Goal: Information Seeking & Learning: Compare options

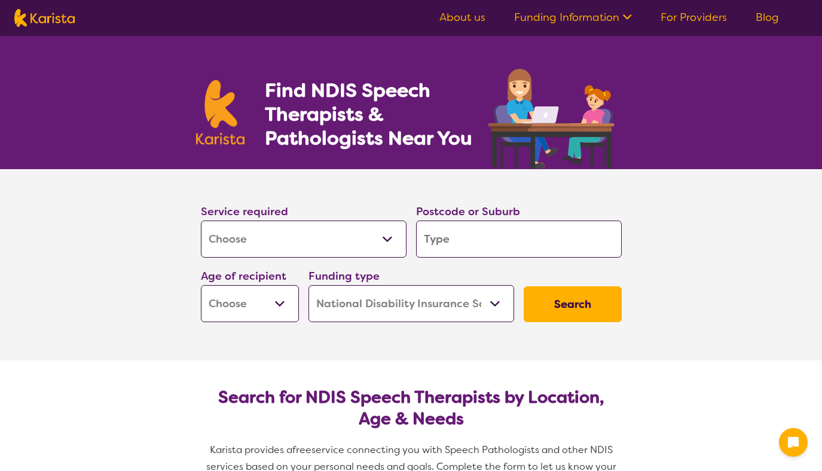
select select "[MEDICAL_DATA]"
select select "NDIS"
select select "[MEDICAL_DATA]"
select select "NDIS"
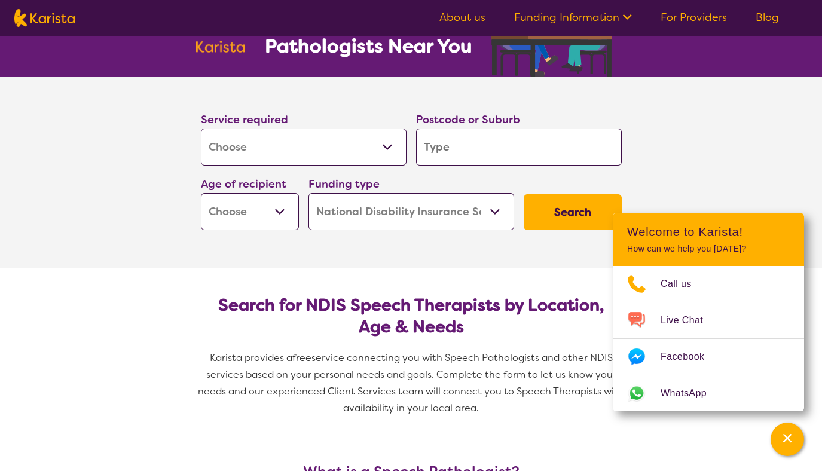
scroll to position [100, 0]
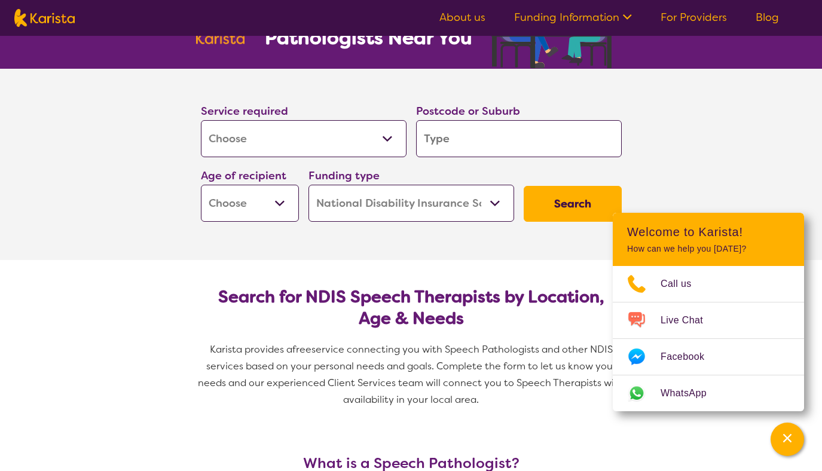
click at [283, 139] on select "Allied Health Assistant Assessment ([MEDICAL_DATA] or [MEDICAL_DATA]) Behaviour…" at bounding box center [304, 138] width 206 height 37
click at [201, 120] on select "Allied Health Assistant Assessment ([MEDICAL_DATA] or [MEDICAL_DATA]) Behaviour…" at bounding box center [304, 138] width 206 height 37
click at [280, 195] on select "Early Childhood - 0 to 9 Child - 10 to 11 Adolescent - 12 to 17 Adult - 18 to 6…" at bounding box center [250, 203] width 98 height 37
select select "AD"
click at [201, 185] on select "Early Childhood - 0 to 9 Child - 10 to 11 Adolescent - 12 to 17 Adult - 18 to 6…" at bounding box center [250, 203] width 98 height 37
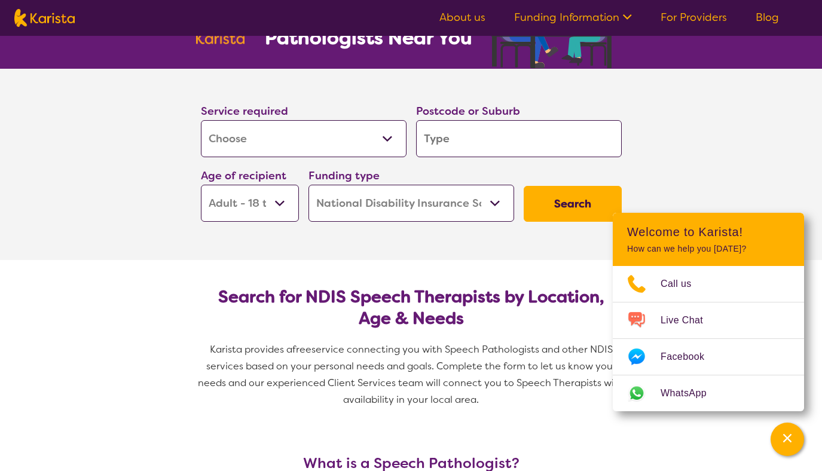
select select "AD"
click at [369, 206] on select "Home Care Package (HCP) National Disability Insurance Scheme (NDIS) I don't know" at bounding box center [411, 203] width 206 height 37
click at [308, 185] on select "Home Care Package (HCP) National Disability Insurance Scheme (NDIS) I don't know" at bounding box center [411, 203] width 206 height 37
click at [470, 136] on input "search" at bounding box center [519, 138] width 206 height 37
click at [454, 136] on input "search" at bounding box center [519, 138] width 206 height 37
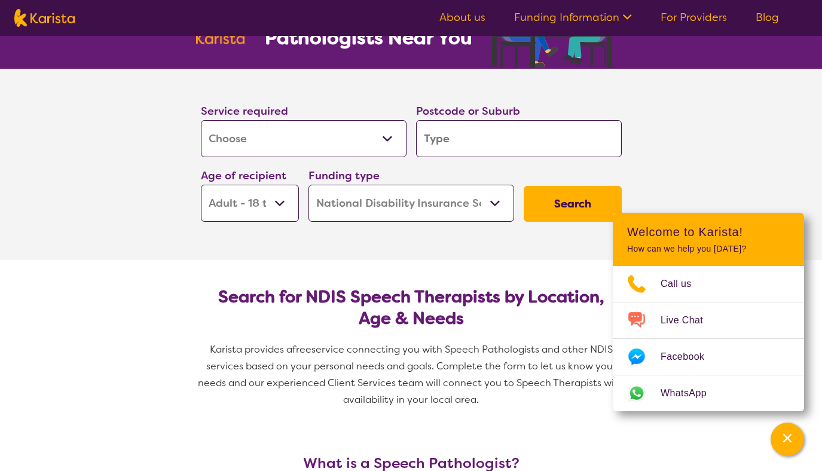
type input "2"
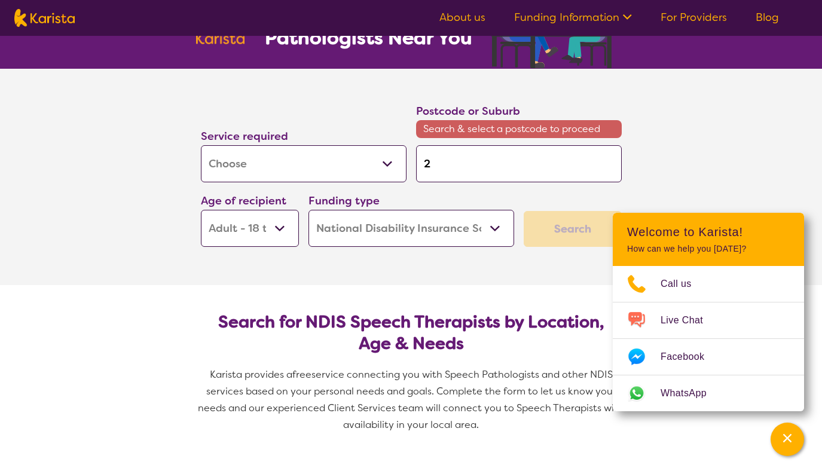
type input "21"
type input "210"
type input "2100"
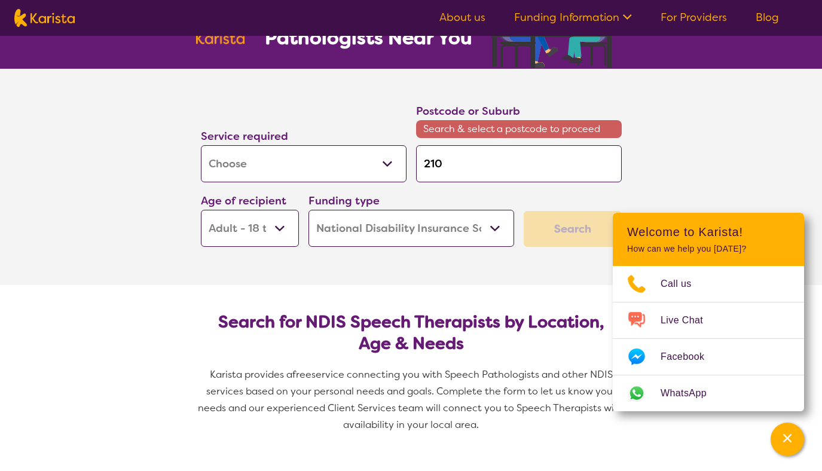
type input "2100"
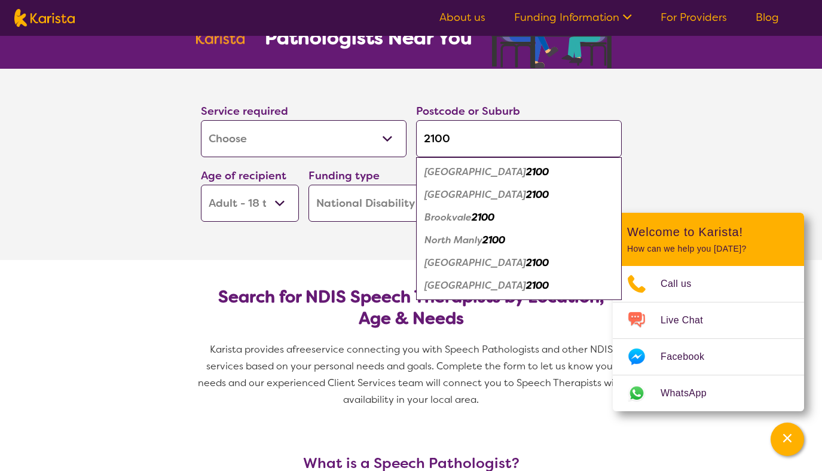
type input "2100"
click at [455, 213] on em "Brookvale" at bounding box center [447, 217] width 47 height 13
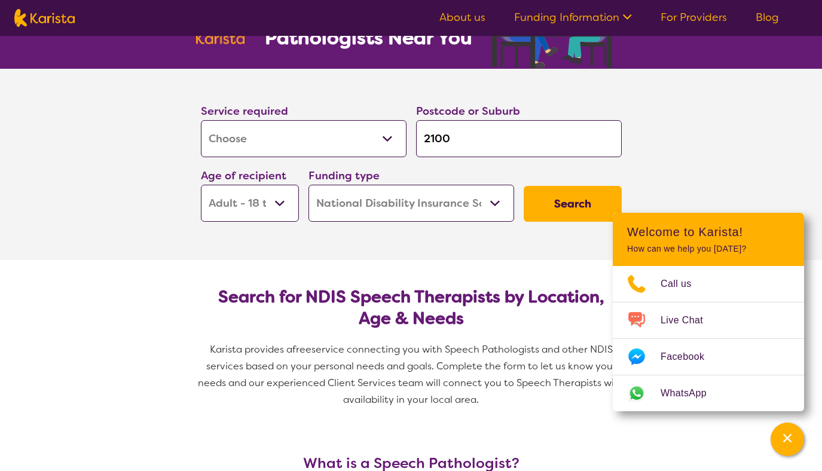
click at [551, 201] on button "Search" at bounding box center [573, 204] width 98 height 36
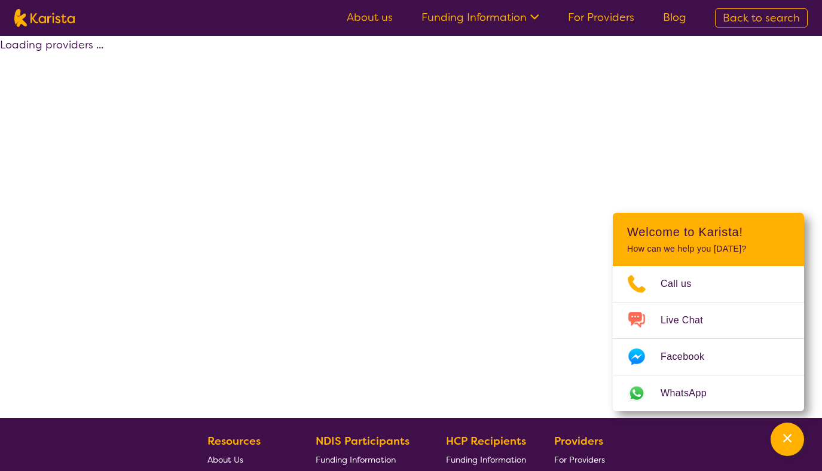
select select "by_score"
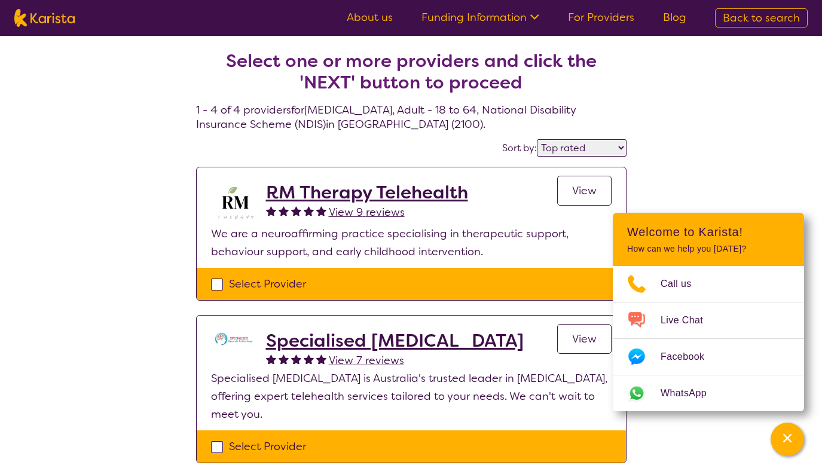
scroll to position [61, 0]
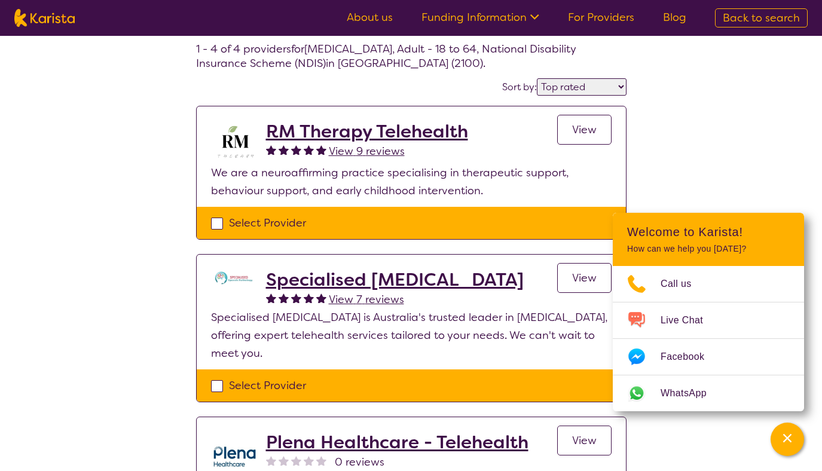
click at [747, 157] on div "Select one or more providers and click the 'NEXT' button to proceed 1 - 4 of 4 …" at bounding box center [411, 368] width 822 height 786
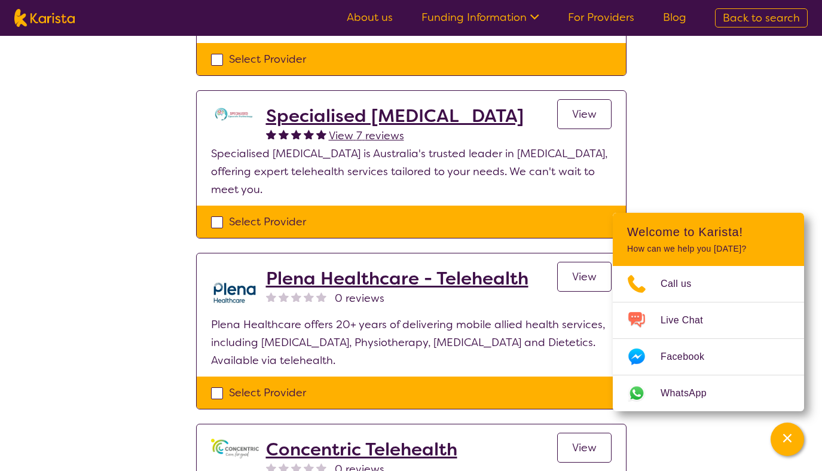
scroll to position [225, 0]
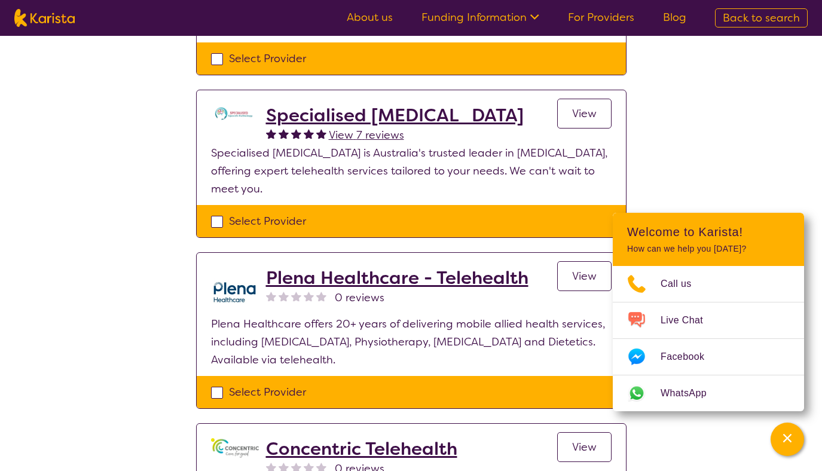
click at [350, 118] on h2 "Specialised [MEDICAL_DATA]" at bounding box center [395, 116] width 258 height 22
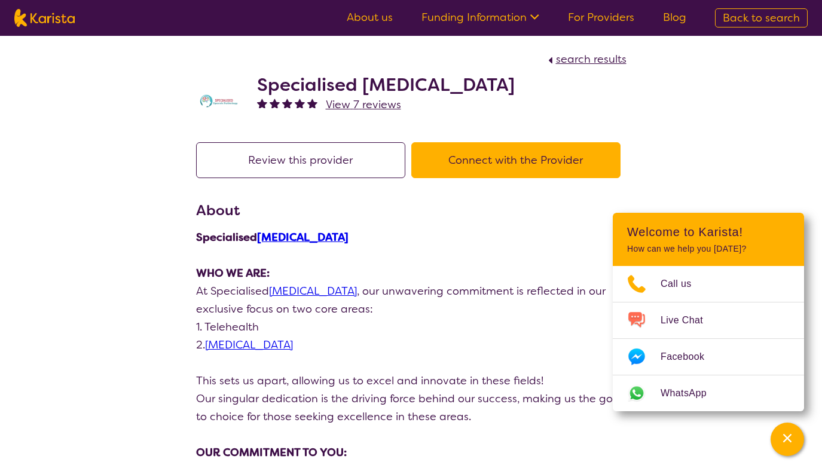
drag, startPoint x: 523, startPoint y: 90, endPoint x: 252, endPoint y: 80, distance: 271.0
click at [252, 80] on div "Specialised [MEDICAL_DATA] View 7 reviews" at bounding box center [411, 98] width 430 height 60
copy h2 "Specialised [MEDICAL_DATA]"
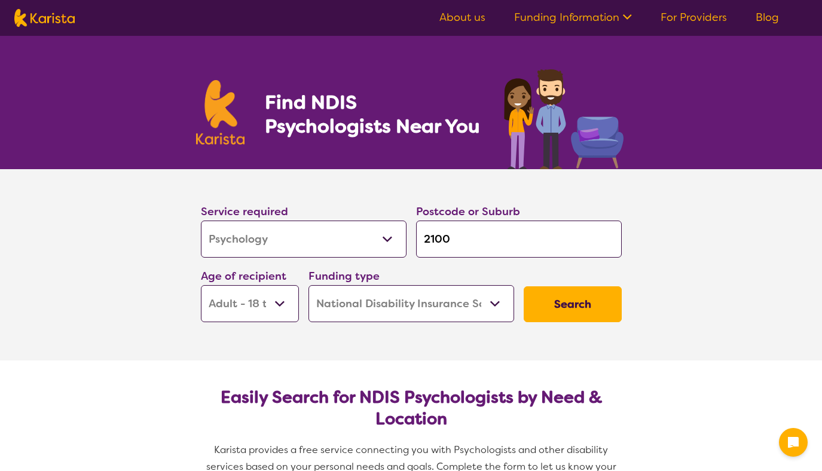
select select "Psychology"
select select "AD"
select select "NDIS"
select select "Psychology"
select select "AD"
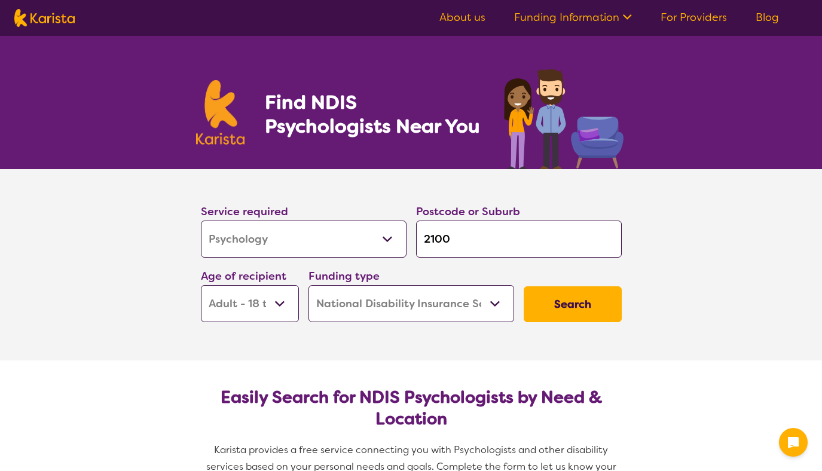
select select "NDIS"
click at [565, 310] on button "Search" at bounding box center [573, 304] width 98 height 36
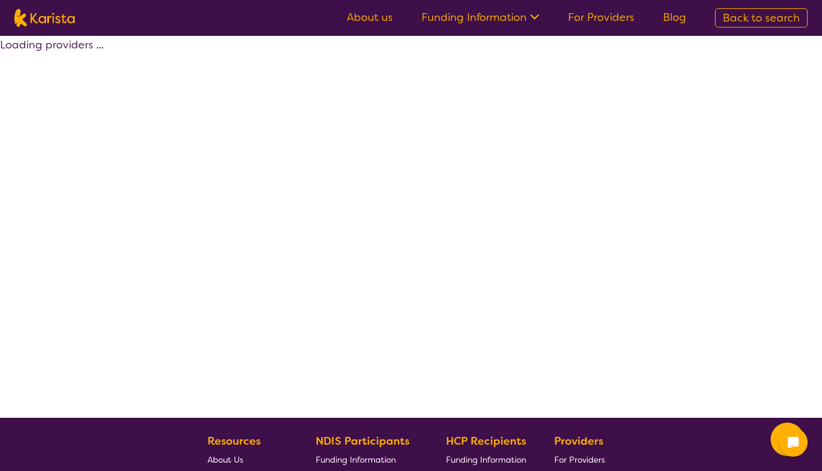
select select "by_score"
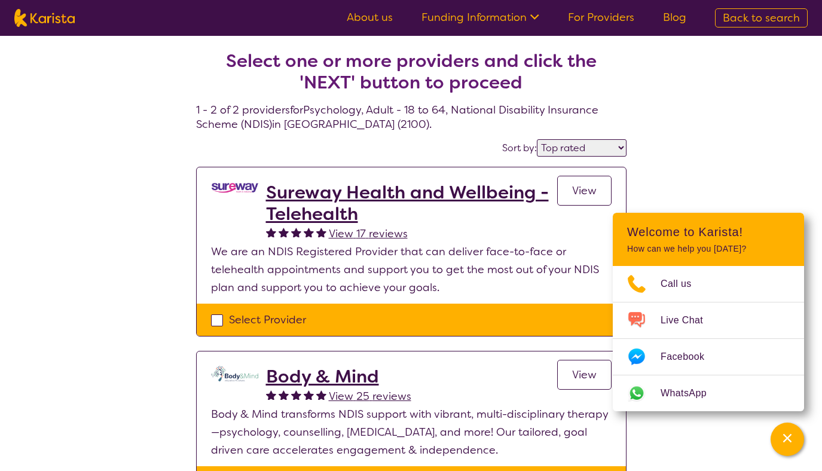
select select "Psychology"
select select "AD"
select select "NDIS"
select select "Psychology"
select select "AD"
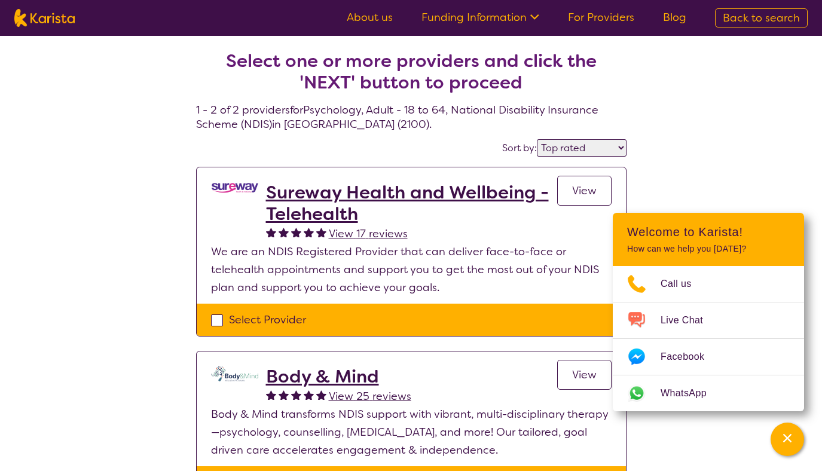
select select "NDIS"
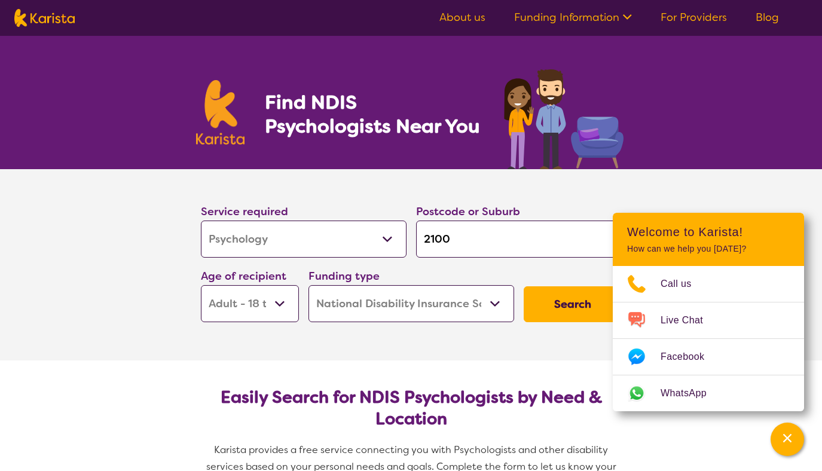
click at [264, 307] on select "Early Childhood - 0 to 9 Child - 10 to 11 Adolescent - 12 to 17 Adult - 18 to 6…" at bounding box center [250, 303] width 98 height 37
select select "AG"
click at [201, 285] on select "Early Childhood - 0 to 9 Child - 10 to 11 Adolescent - 12 to 17 Adult - 18 to 6…" at bounding box center [250, 303] width 98 height 37
select select "AG"
click at [264, 302] on select "Early Childhood - 0 to 9 Child - 10 to 11 Adolescent - 12 to 17 Adult - 18 to 6…" at bounding box center [250, 303] width 98 height 37
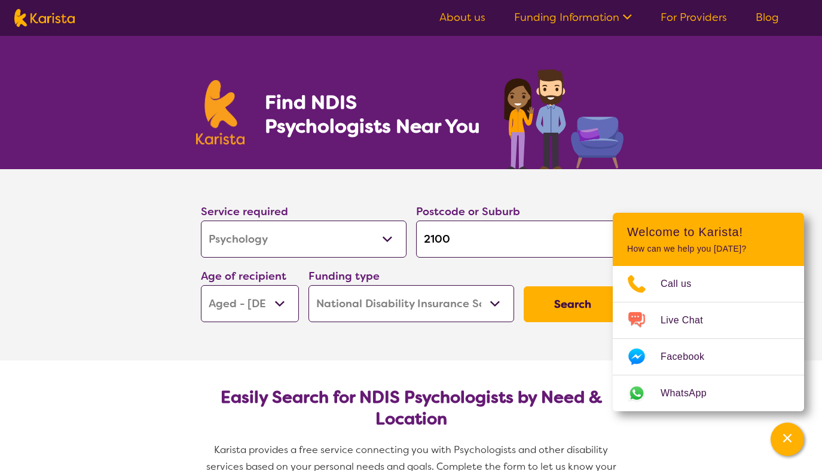
select select "AD"
click at [201, 285] on select "Early Childhood - 0 to 9 Child - 10 to 11 Adolescent - 12 to 17 Adult - 18 to 6…" at bounding box center [250, 303] width 98 height 37
select select "AD"
click at [561, 308] on button "Search" at bounding box center [573, 304] width 98 height 36
select select "by_score"
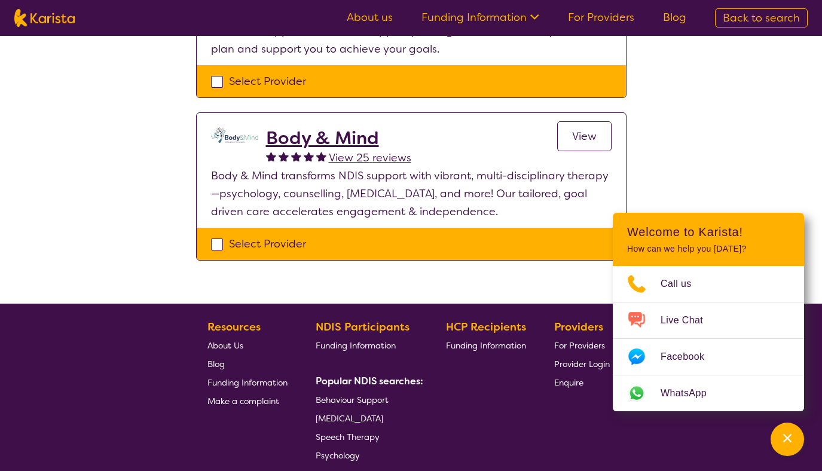
scroll to position [241, 0]
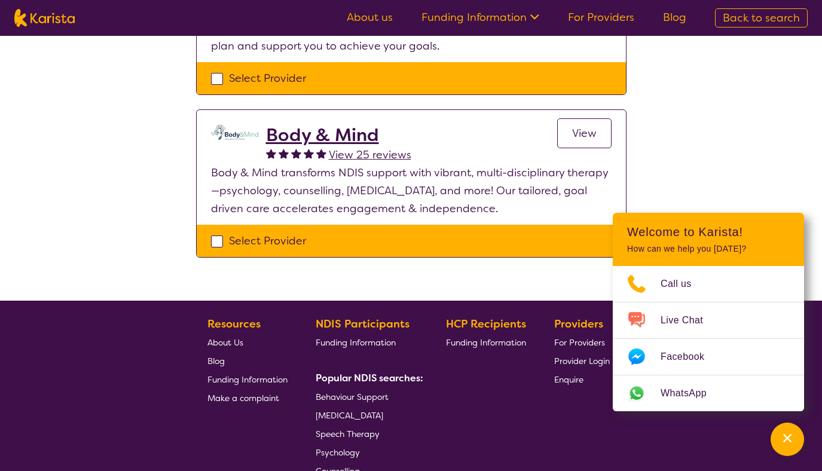
click at [340, 137] on h2 "Body & Mind" at bounding box center [338, 135] width 145 height 22
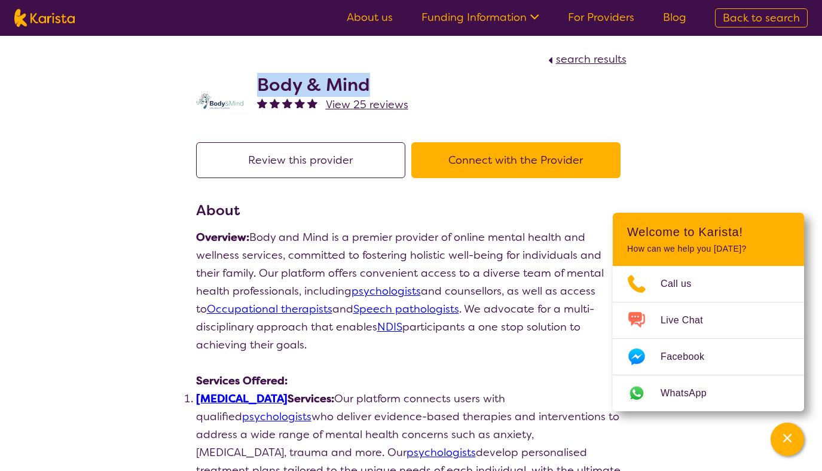
drag, startPoint x: 371, startPoint y: 87, endPoint x: 253, endPoint y: 83, distance: 118.4
click at [253, 83] on div "Body & Mind View 25 reviews" at bounding box center [411, 98] width 430 height 60
copy h2 "Body & Mind"
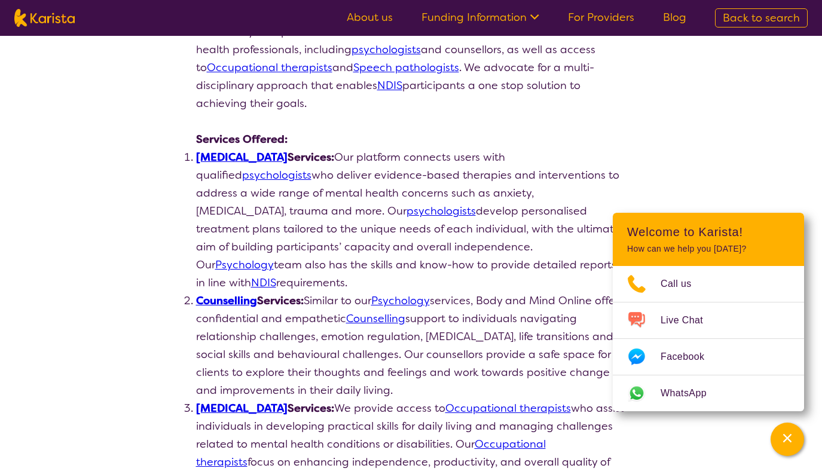
select select "by_score"
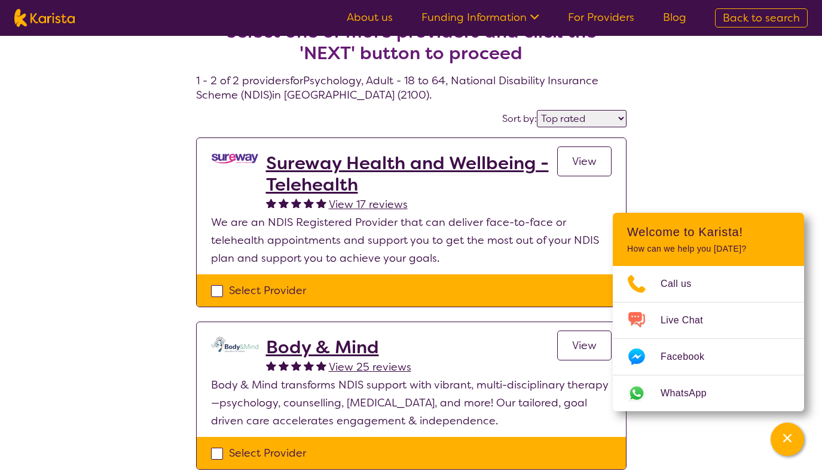
scroll to position [1, 0]
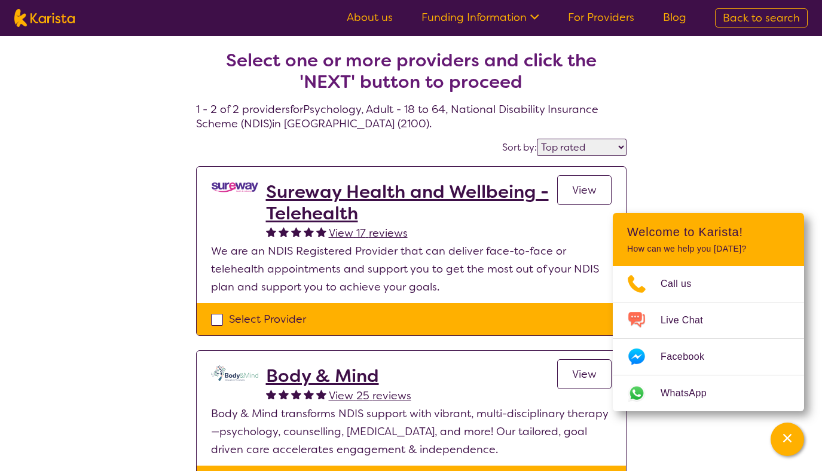
click at [389, 218] on h2 "Sureway Health and Wellbeing - Telehealth" at bounding box center [411, 202] width 291 height 43
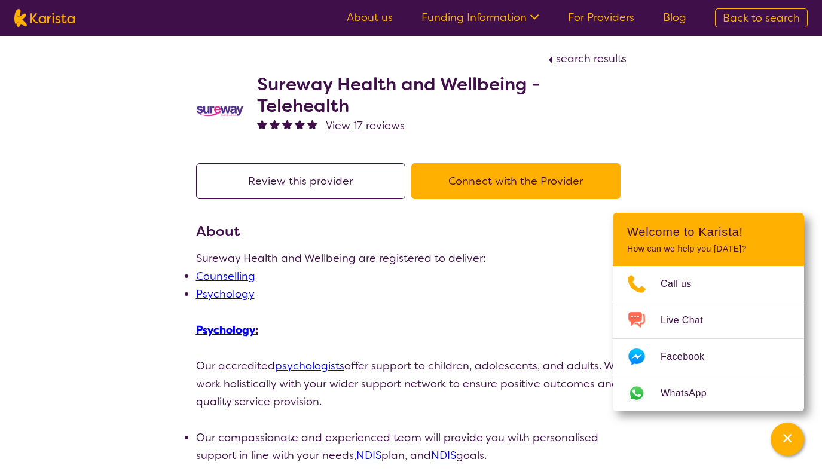
select select "by_score"
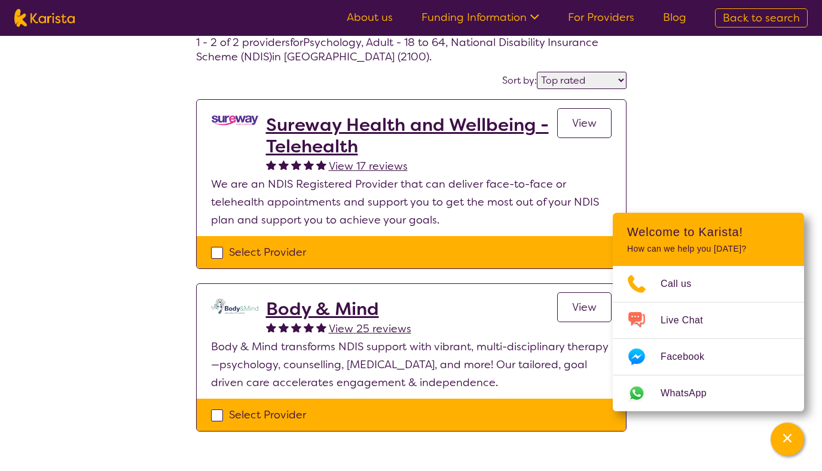
scroll to position [58, 0]
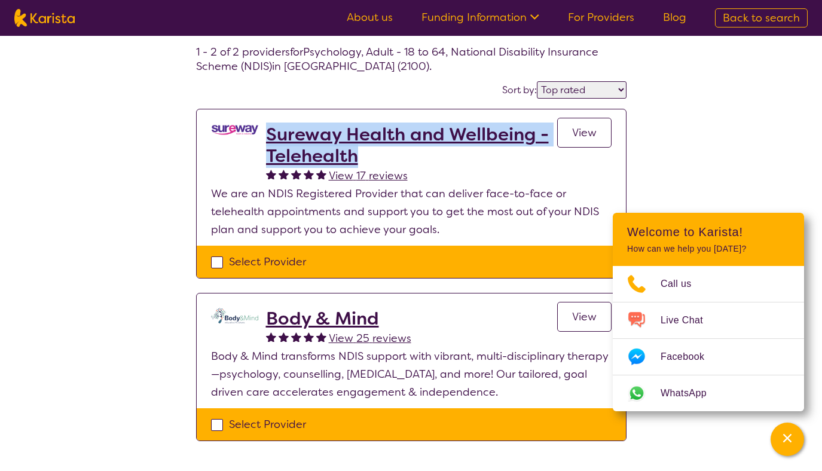
drag, startPoint x: 267, startPoint y: 113, endPoint x: 375, endPoint y: 160, distance: 117.8
click at [375, 160] on section "Sureway Health and Wellbeing - Telehealth View 17 reviews View We are an NDIS R…" at bounding box center [411, 177] width 429 height 136
copy h2 "Sureway Health and Wellbeing - Telehealth"
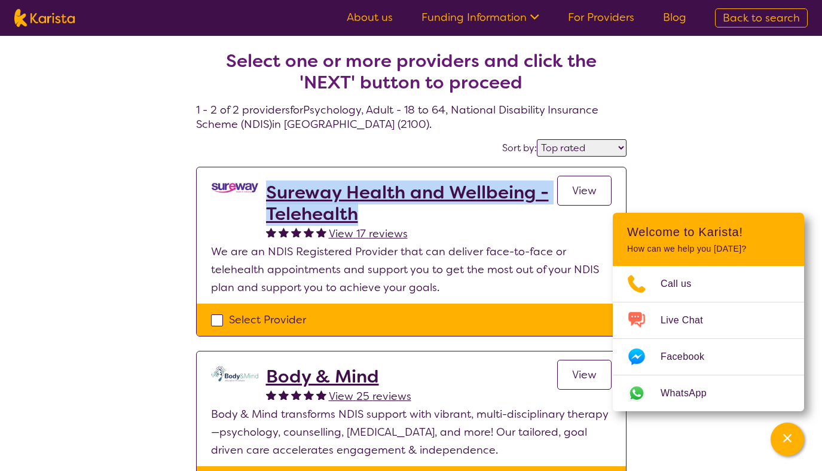
select select "Psychology"
select select "AD"
select select "NDIS"
select select "Psychology"
select select "AD"
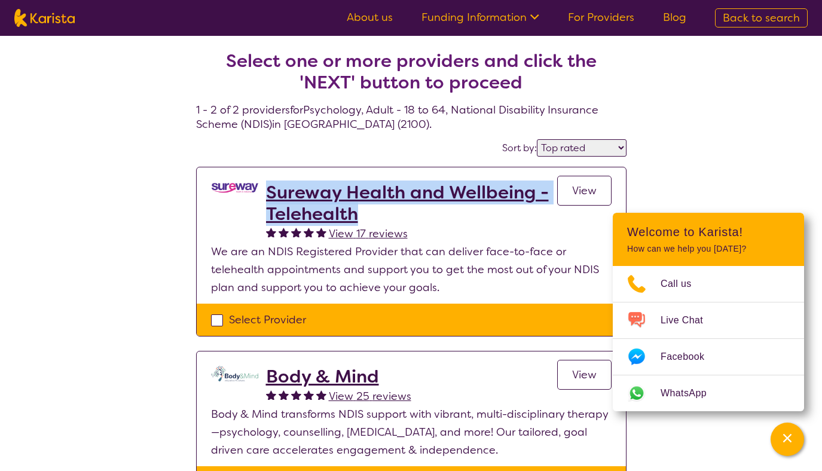
select select "NDIS"
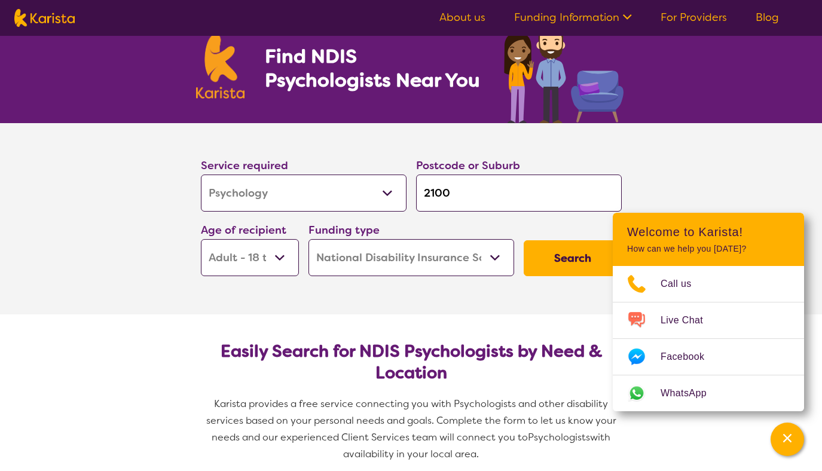
scroll to position [74, 0]
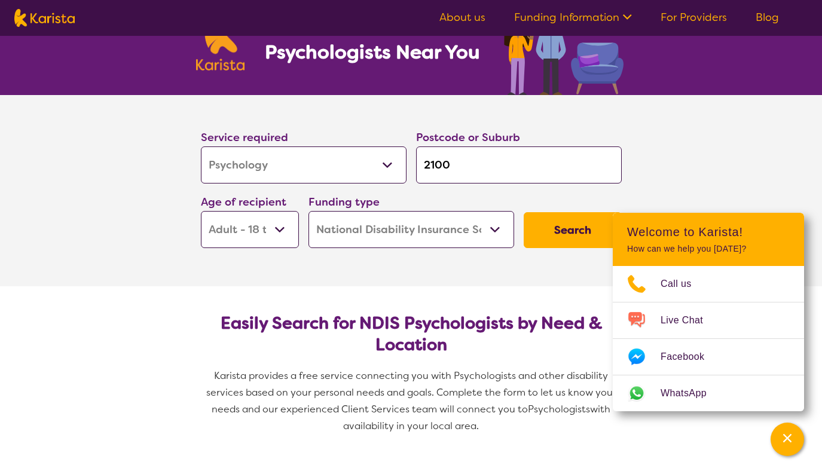
click at [379, 178] on select "Allied Health Assistant Assessment ([MEDICAL_DATA] or [MEDICAL_DATA]) Behaviour…" at bounding box center [304, 164] width 206 height 37
select select "[MEDICAL_DATA]"
click at [201, 146] on select "Allied Health Assistant Assessment ([MEDICAL_DATA] or [MEDICAL_DATA]) Behaviour…" at bounding box center [304, 164] width 206 height 37
select select "[MEDICAL_DATA]"
click at [571, 233] on button "Search" at bounding box center [573, 230] width 98 height 36
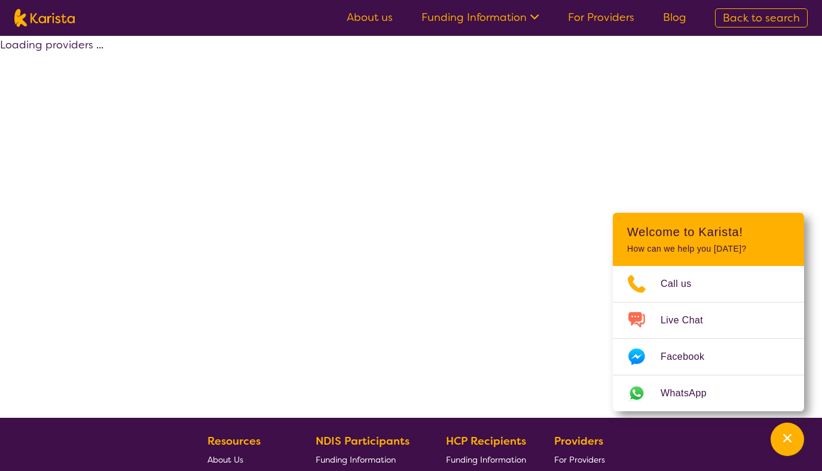
select select "by_score"
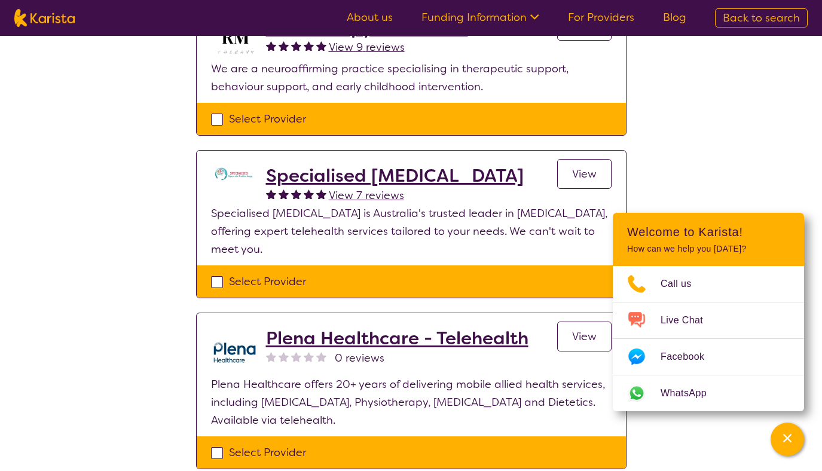
scroll to position [166, 0]
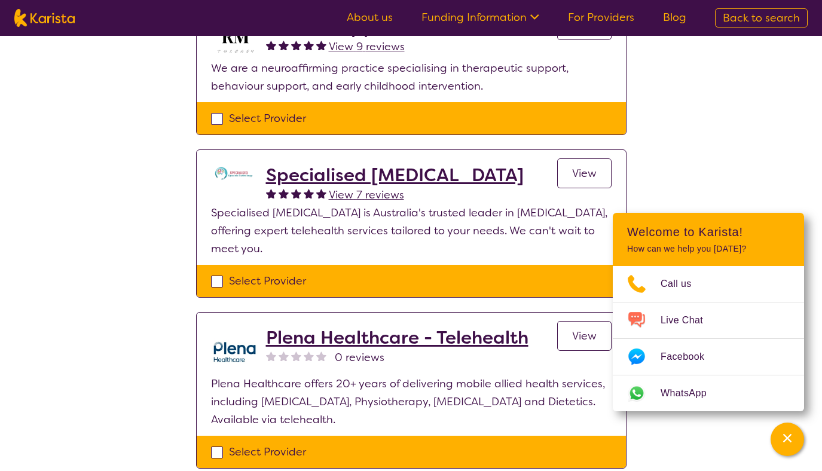
click at [383, 179] on h2 "Specialised [MEDICAL_DATA]" at bounding box center [395, 175] width 258 height 22
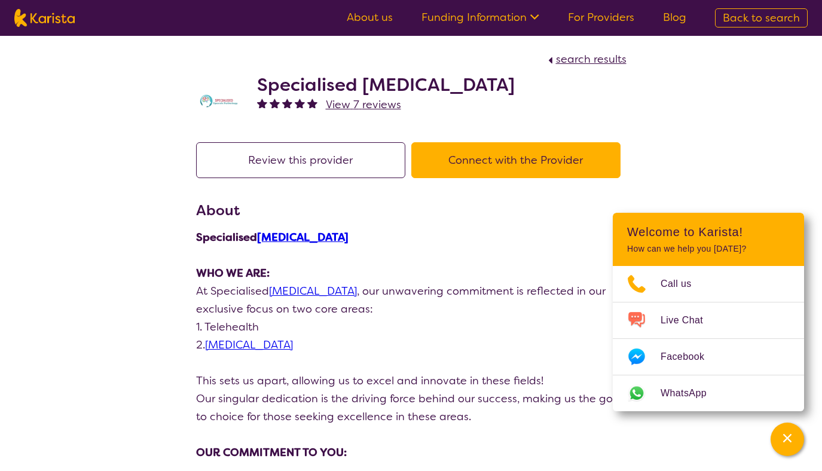
click at [338, 87] on h2 "Specialised [MEDICAL_DATA]" at bounding box center [386, 85] width 258 height 22
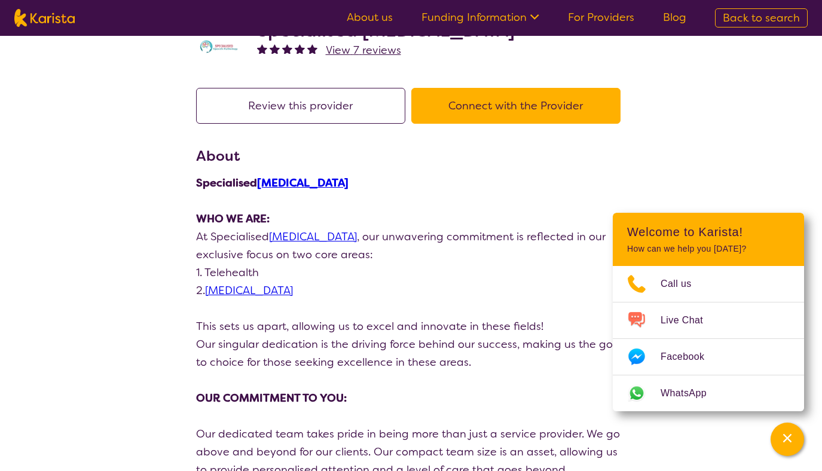
scroll to position [12, 0]
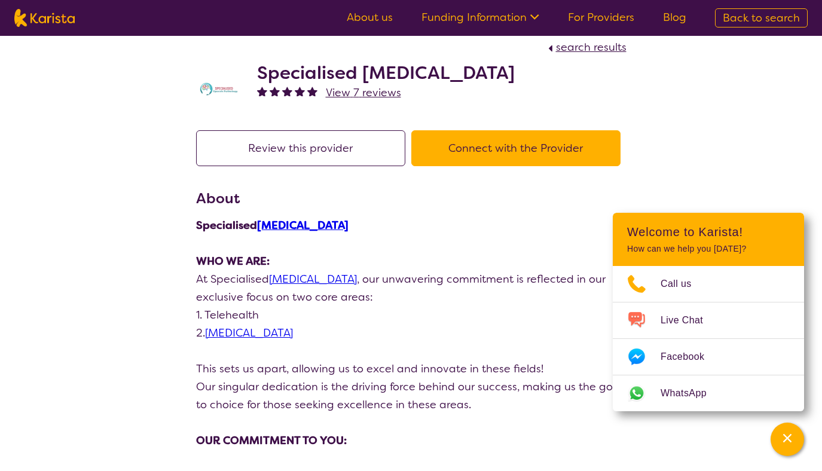
drag, startPoint x: 256, startPoint y: 71, endPoint x: 618, endPoint y: 75, distance: 362.3
click at [618, 75] on div "Specialised [MEDICAL_DATA] View 7 reviews" at bounding box center [411, 86] width 430 height 60
copy h2 "Specialised [MEDICAL_DATA]"
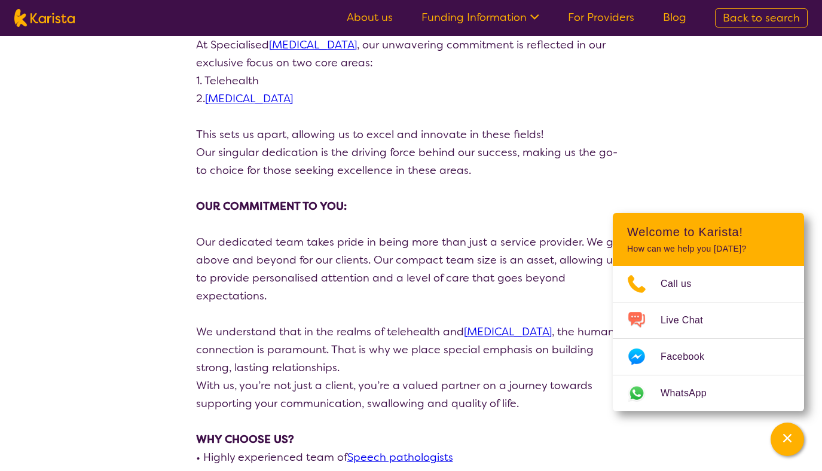
scroll to position [0, 0]
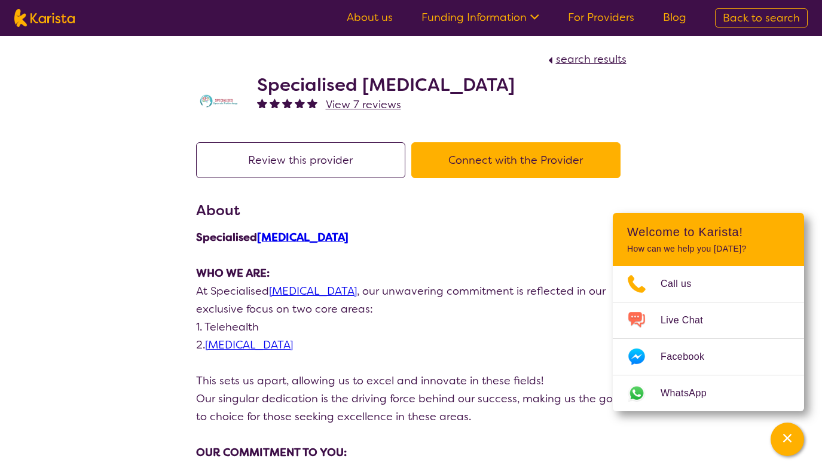
scroll to position [166, 0]
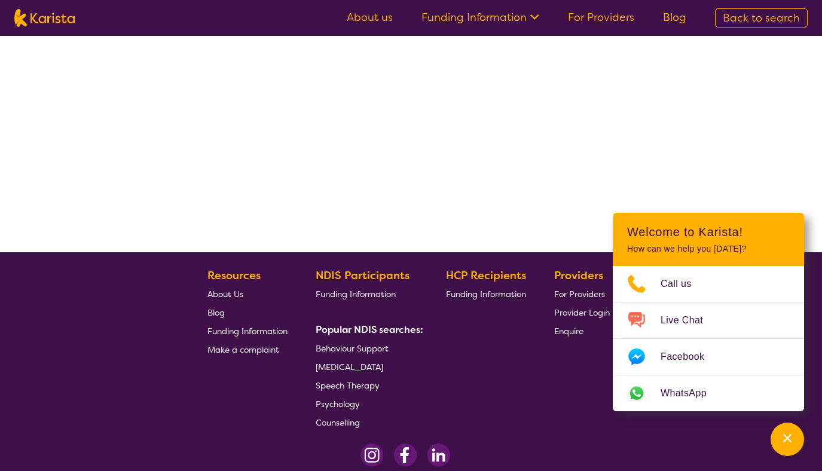
select select "by_score"
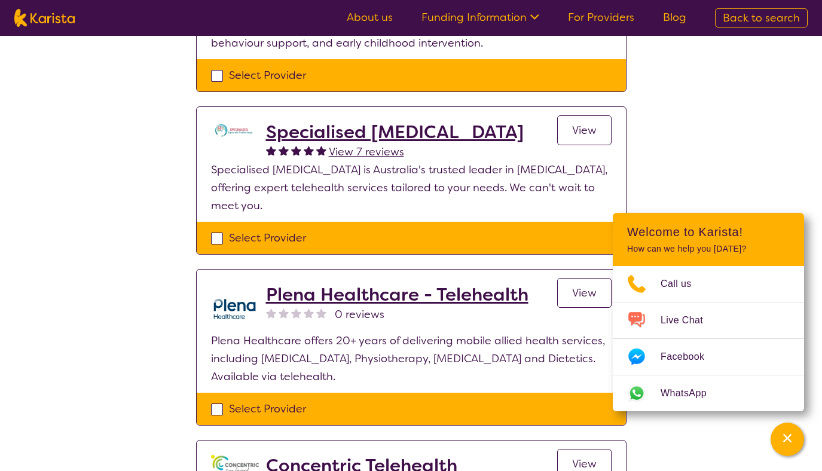
scroll to position [209, 0]
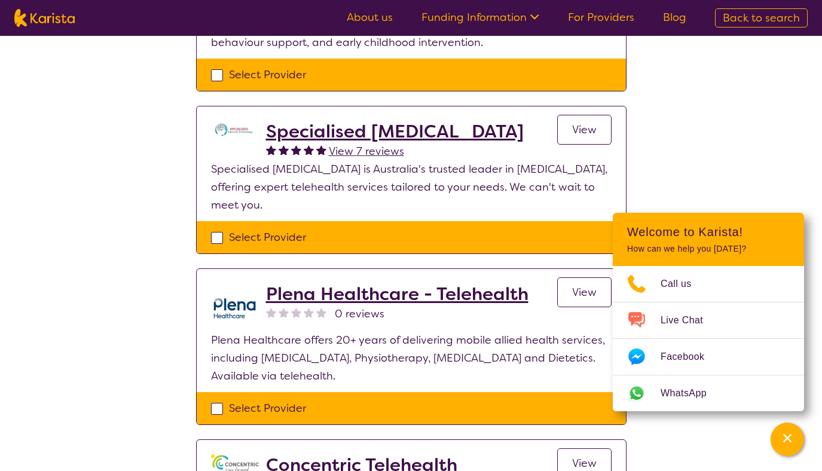
click at [346, 292] on h2 "Plena Healthcare - Telehealth" at bounding box center [397, 294] width 262 height 22
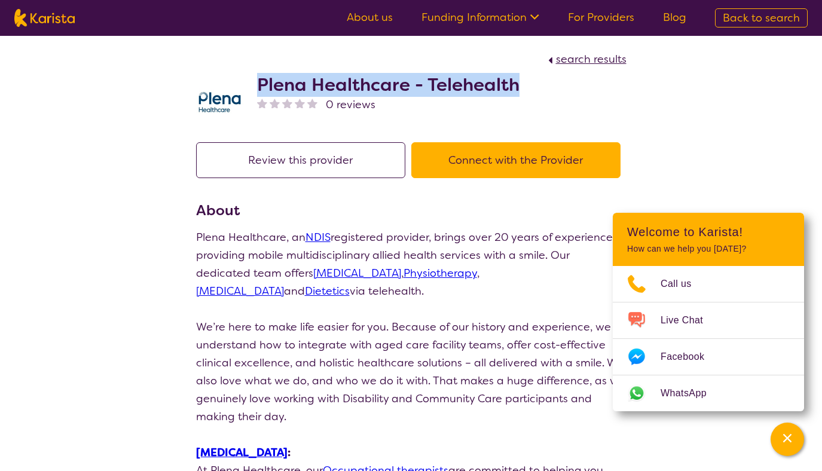
drag, startPoint x: 256, startPoint y: 86, endPoint x: 542, endPoint y: 84, distance: 285.7
click at [542, 84] on div "Plena Healthcare - Telehealth 0 reviews" at bounding box center [411, 98] width 430 height 60
copy h2 "Plena Healthcare - Telehealth"
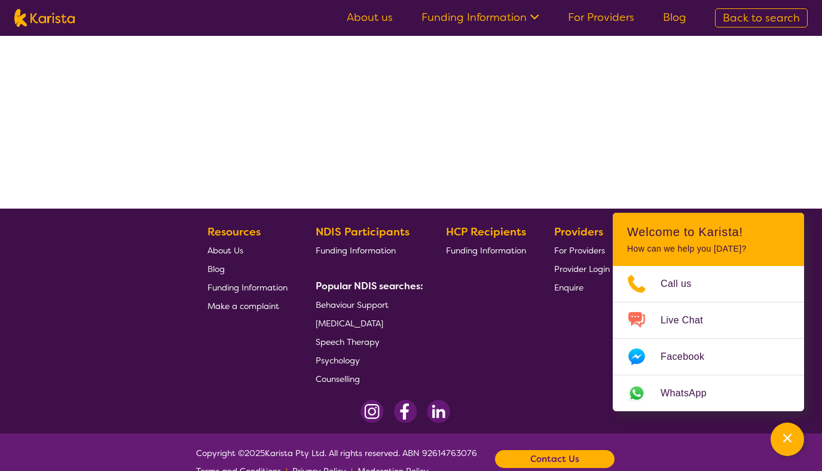
select select "by_score"
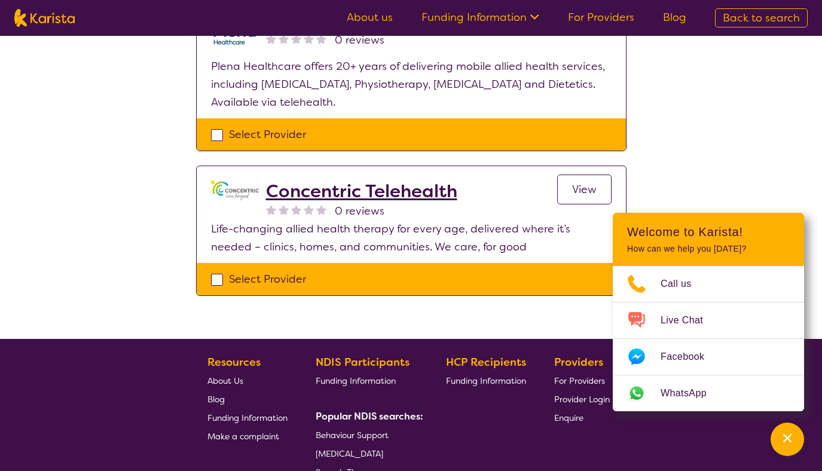
scroll to position [485, 0]
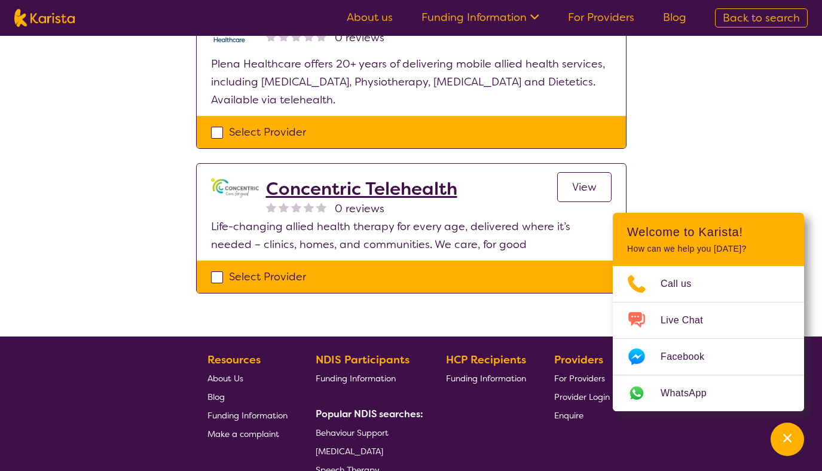
click at [381, 184] on h2 "Concentric Telehealth" at bounding box center [361, 189] width 191 height 22
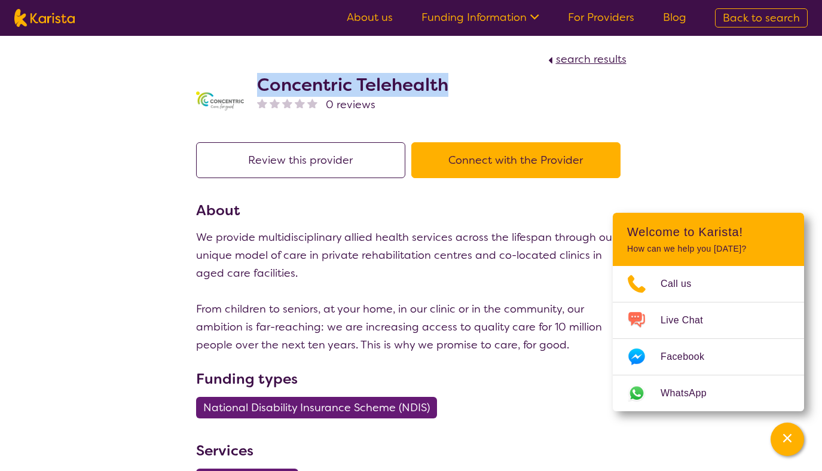
drag, startPoint x: 259, startPoint y: 82, endPoint x: 447, endPoint y: 83, distance: 187.7
click at [447, 83] on h2 "Concentric Telehealth" at bounding box center [352, 85] width 191 height 22
copy h2 "Concentric Telehealth"
select select "by_score"
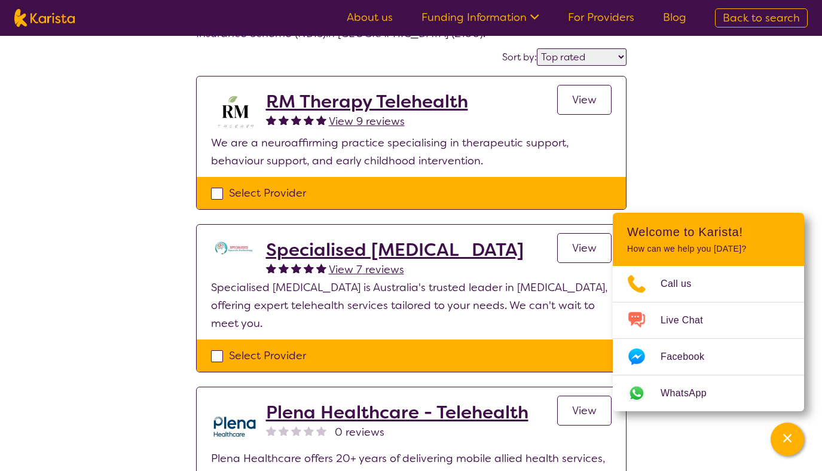
scroll to position [92, 0]
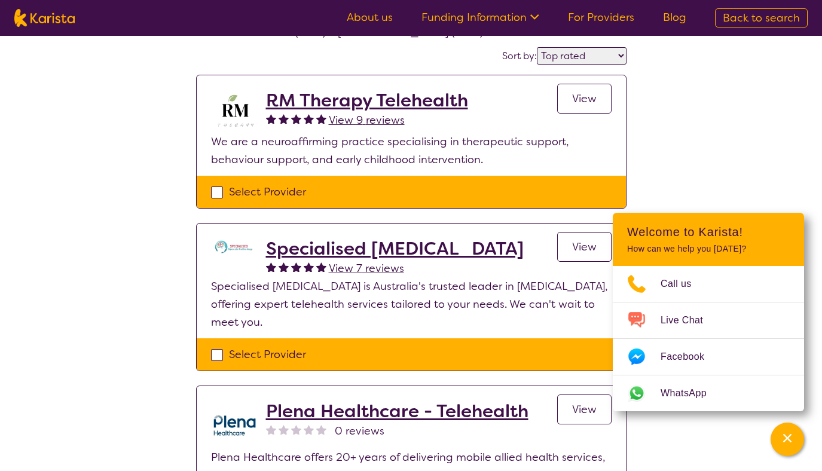
click at [288, 91] on h2 "RM Therapy Telehealth" at bounding box center [367, 101] width 202 height 22
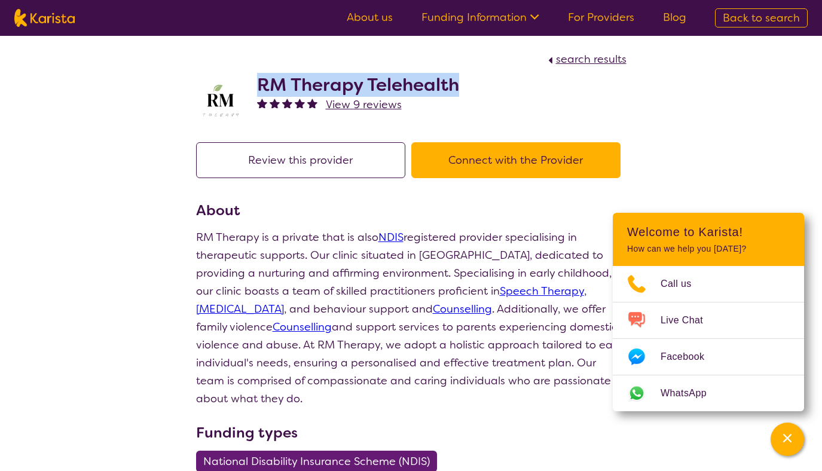
drag, startPoint x: 255, startPoint y: 84, endPoint x: 490, endPoint y: 85, distance: 235.5
click at [490, 85] on div "RM Therapy Telehealth View 9 reviews" at bounding box center [411, 98] width 430 height 60
copy h2 "RM Therapy Telehealth"
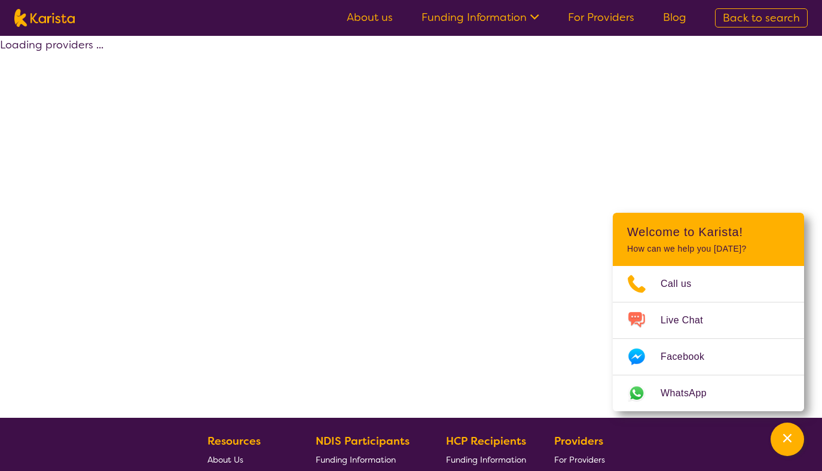
scroll to position [92, 0]
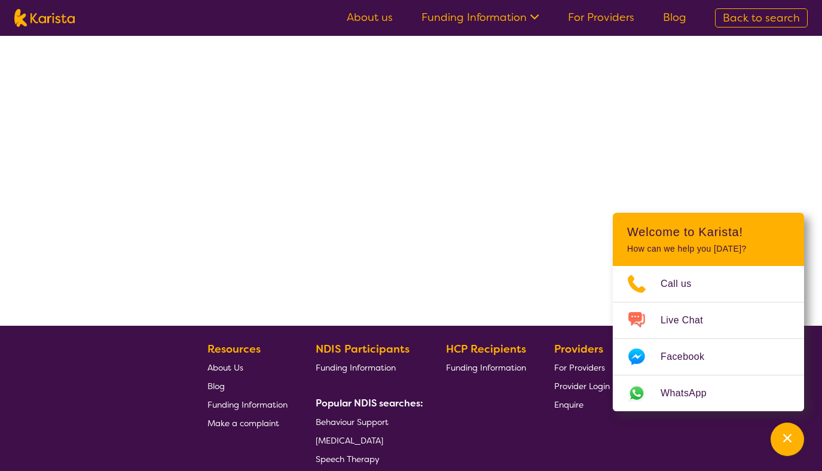
select select "by_score"
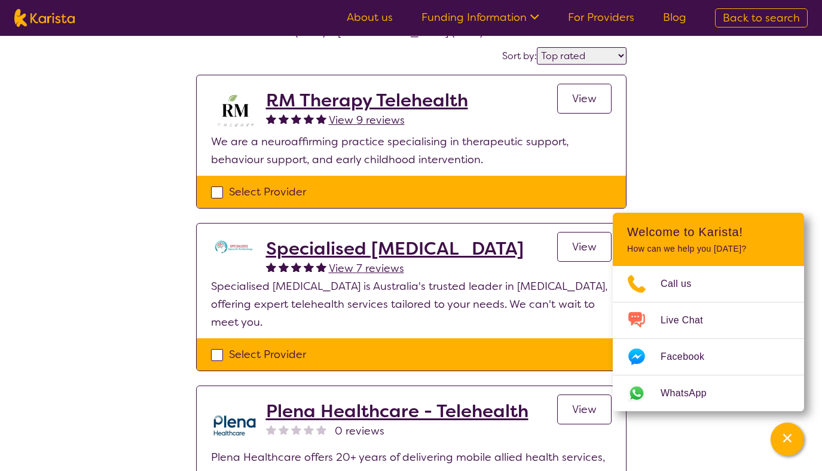
select select "Psychology"
select select "AD"
select select "NDIS"
select select "Psychology"
select select "AD"
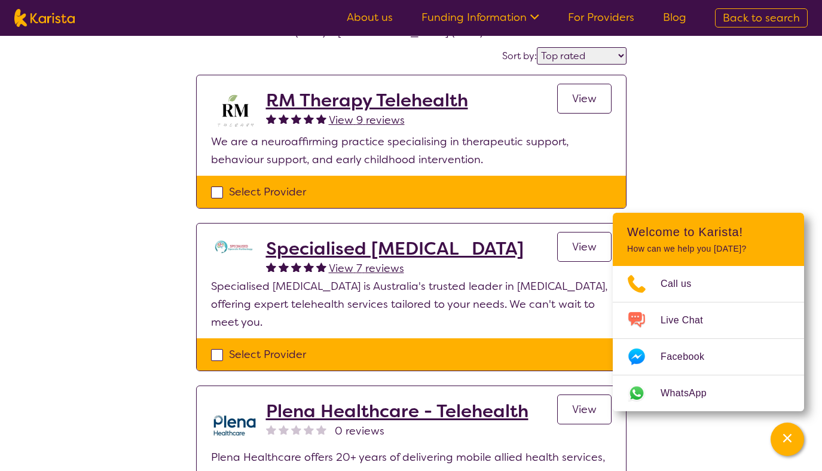
select select "NDIS"
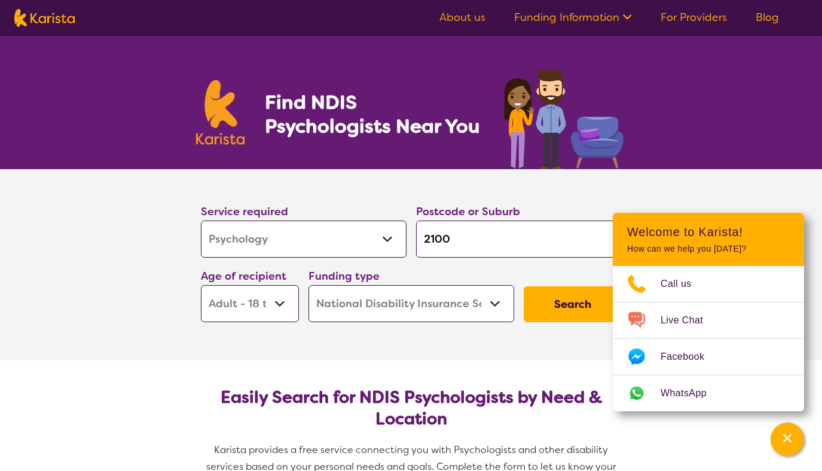
click at [350, 239] on select "Allied Health Assistant Assessment ([MEDICAL_DATA] or [MEDICAL_DATA]) Behaviour…" at bounding box center [304, 239] width 206 height 37
select select "Physiotherapy"
click at [201, 221] on select "Allied Health Assistant Assessment ([MEDICAL_DATA] or [MEDICAL_DATA]) Behaviour…" at bounding box center [304, 239] width 206 height 37
select select "Physiotherapy"
click at [374, 302] on select "Home Care Package (HCP) National Disability Insurance Scheme (NDIS) I don't know" at bounding box center [411, 303] width 206 height 37
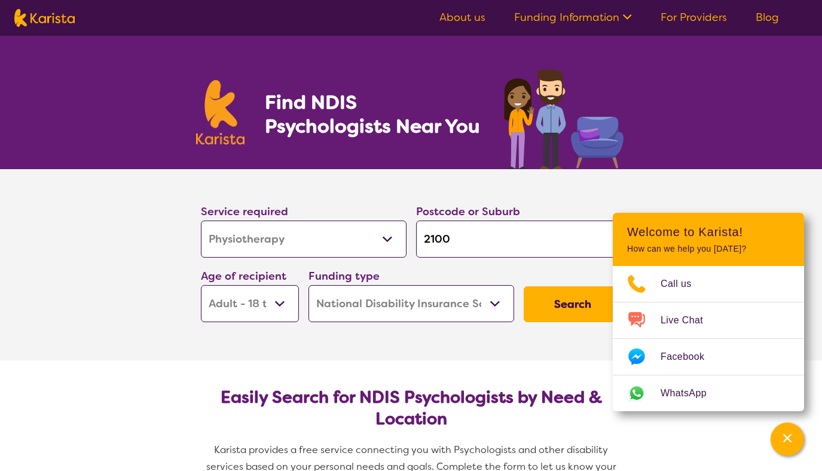
click at [308, 285] on select "Home Care Package (HCP) National Disability Insurance Scheme (NDIS) I don't know" at bounding box center [411, 303] width 206 height 37
click at [550, 296] on button "Search" at bounding box center [573, 304] width 98 height 36
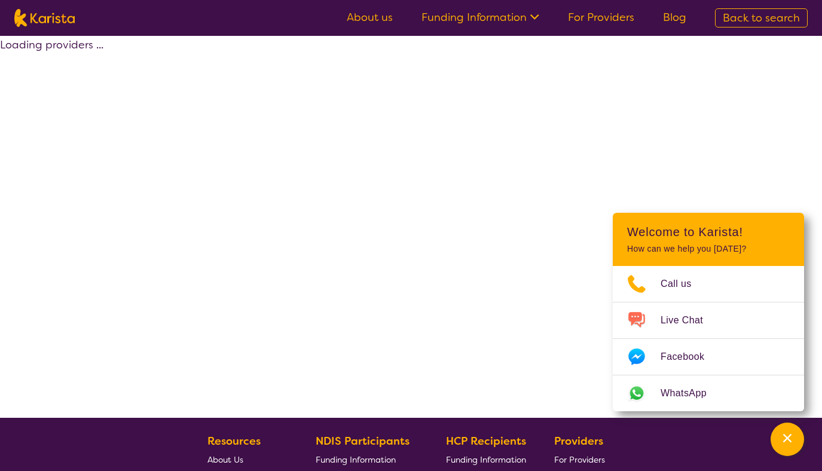
select select "by_score"
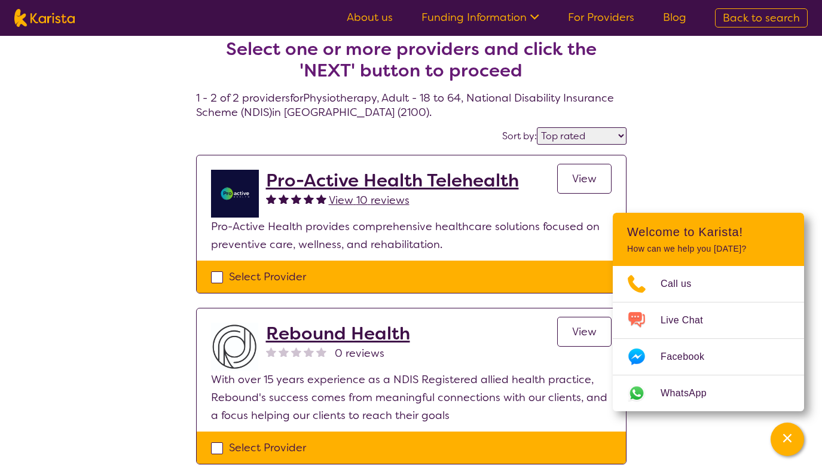
scroll to position [1, 0]
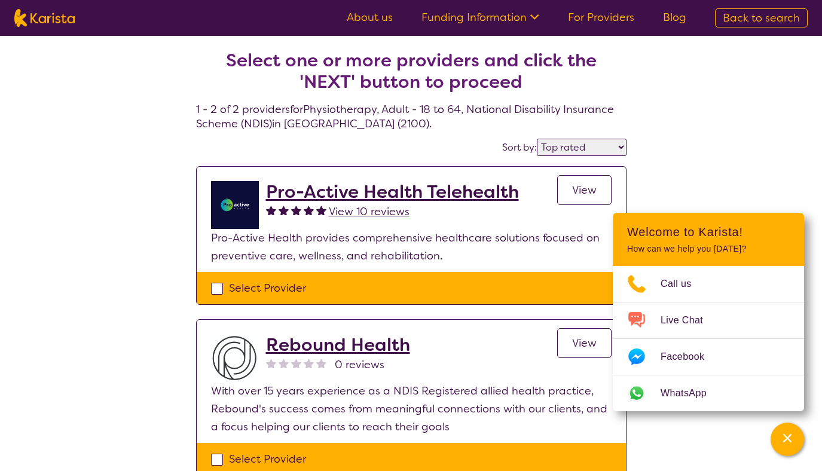
click at [290, 188] on h2 "Pro-Active Health Telehealth" at bounding box center [392, 192] width 253 height 22
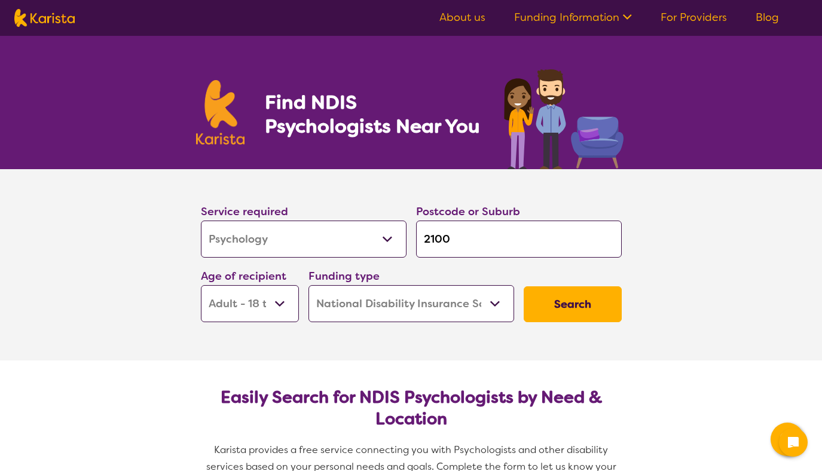
select select "Psychology"
select select "AD"
select select "NDIS"
select select "Psychology"
select select "AD"
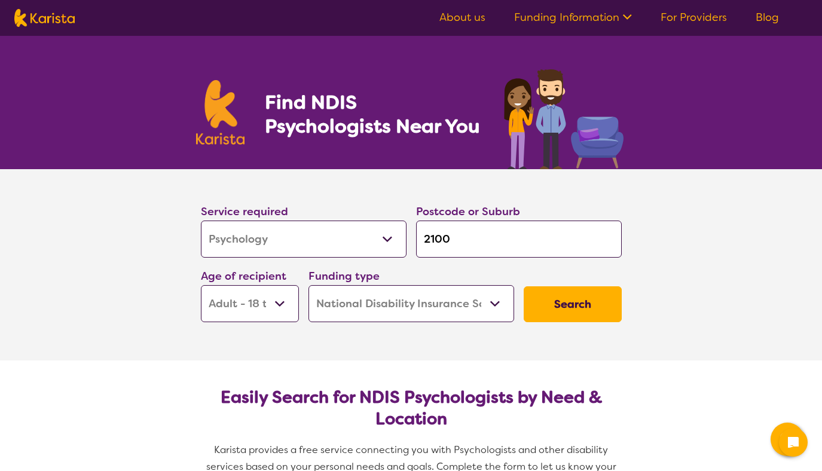
select select "NDIS"
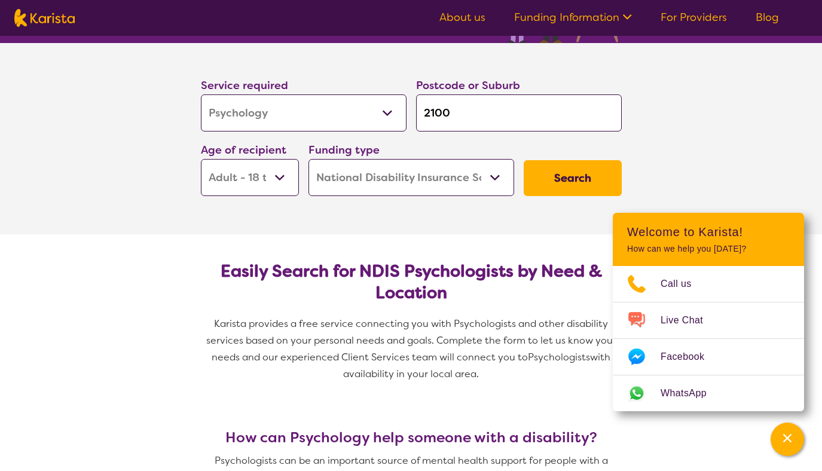
scroll to position [122, 0]
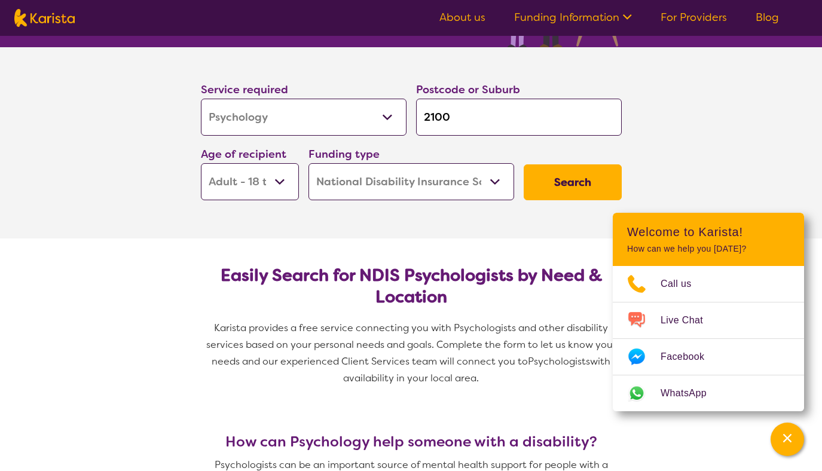
click at [385, 117] on select "Allied Health Assistant Assessment ([MEDICAL_DATA] or [MEDICAL_DATA]) Behaviour…" at bounding box center [304, 117] width 206 height 37
select select "Physiotherapy"
click at [201, 99] on select "Allied Health Assistant Assessment ([MEDICAL_DATA] or [MEDICAL_DATA]) Behaviour…" at bounding box center [304, 117] width 206 height 37
select select "Physiotherapy"
click at [576, 186] on button "Search" at bounding box center [573, 182] width 98 height 36
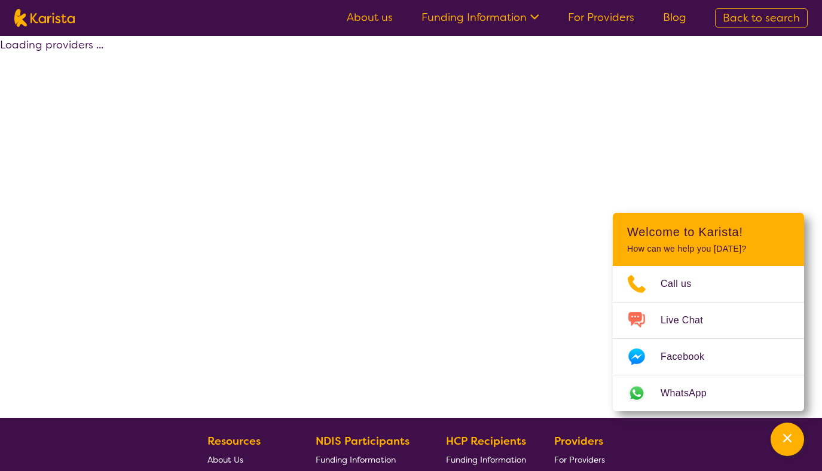
select select "by_score"
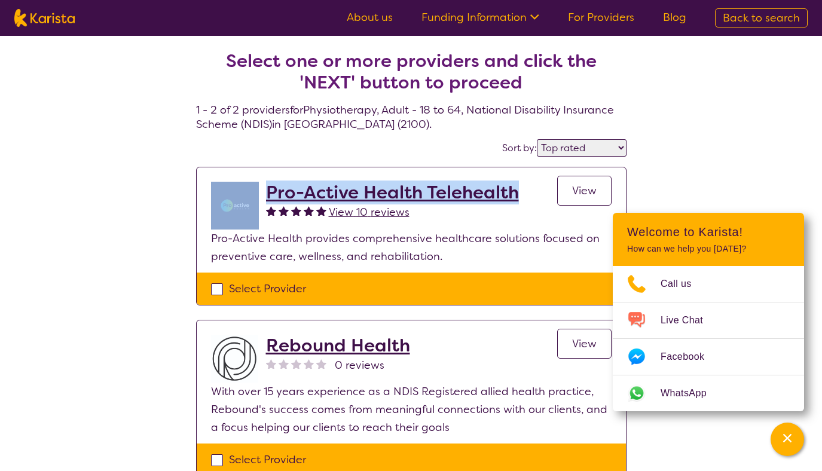
drag, startPoint x: 524, startPoint y: 197, endPoint x: 259, endPoint y: 198, distance: 264.2
click at [259, 198] on div "Pro-Active Health Telehealth View 10 reviews View" at bounding box center [411, 206] width 400 height 48
copy div "Pro-Active Health Telehealth"
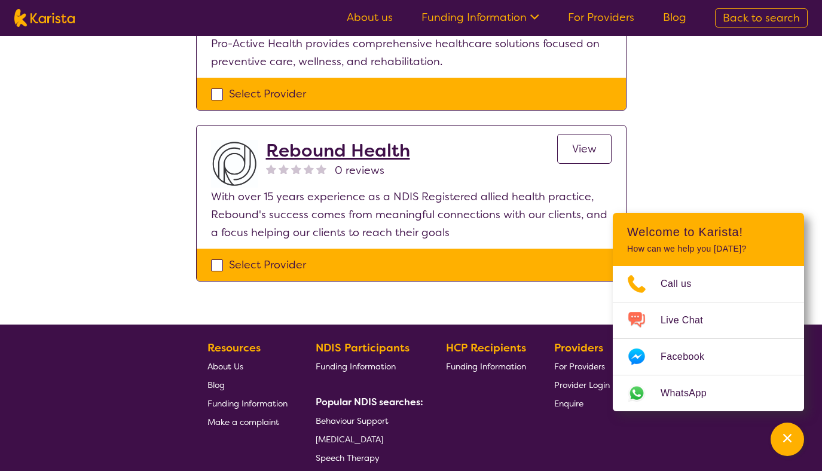
scroll to position [199, 0]
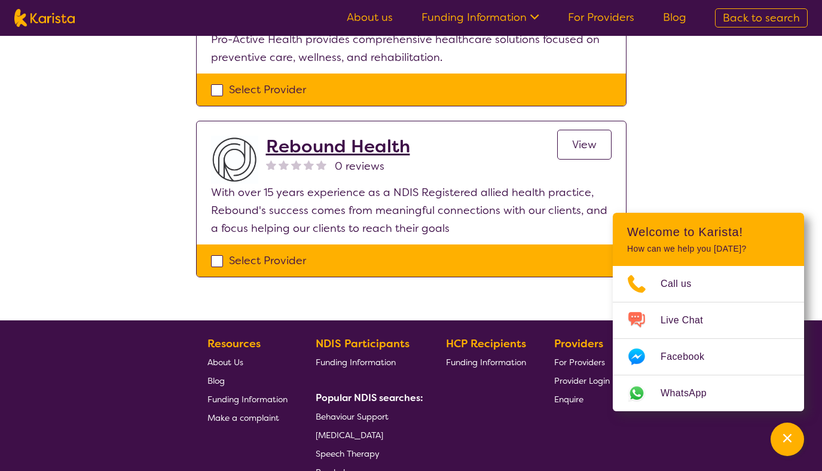
click at [368, 143] on h2 "Rebound Health" at bounding box center [338, 147] width 144 height 22
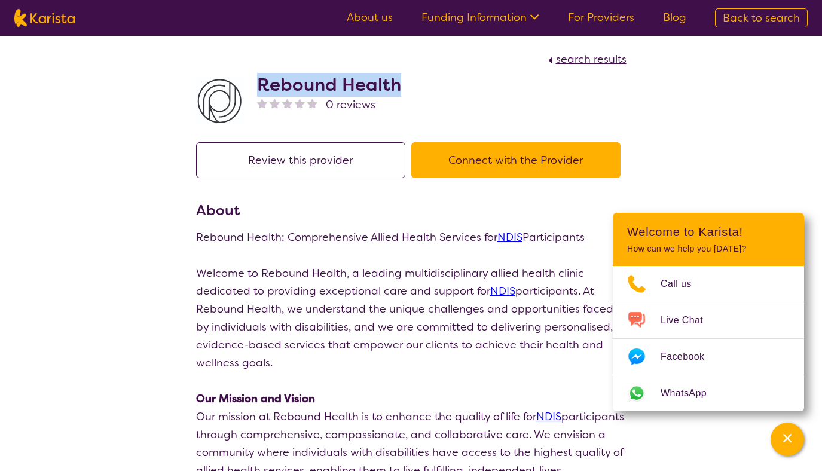
drag, startPoint x: 415, startPoint y: 87, endPoint x: 253, endPoint y: 87, distance: 162.0
click at [253, 87] on div "Rebound Health 0 reviews" at bounding box center [411, 98] width 430 height 60
copy h2 "Rebound Health"
click at [52, 20] on img at bounding box center [44, 18] width 60 height 18
select select "Physiotherapy"
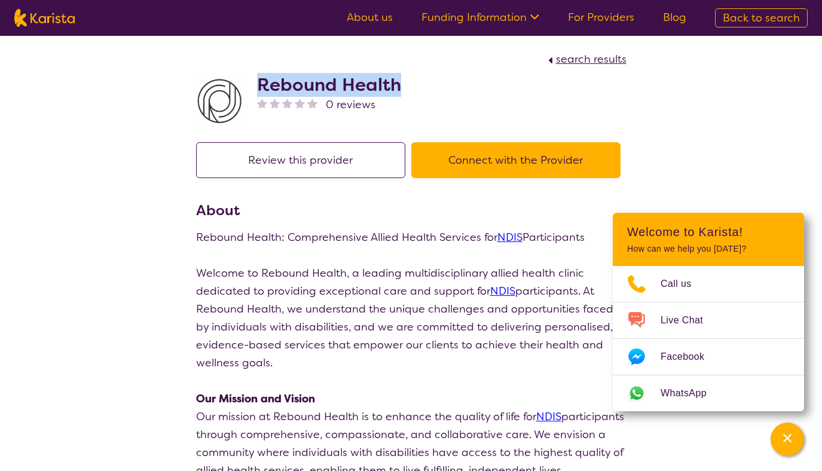
select select "AD"
select select "NDIS"
